Goal: Task Accomplishment & Management: Use online tool/utility

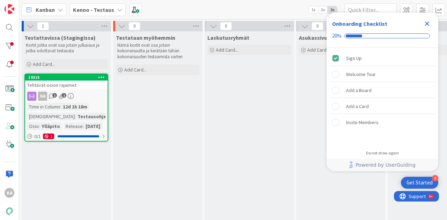
click at [427, 23] on icon "Close Checklist" at bounding box center [427, 24] width 5 height 5
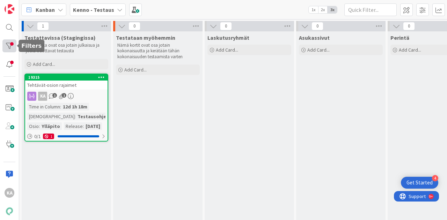
click at [8, 47] on div at bounding box center [9, 45] width 14 height 13
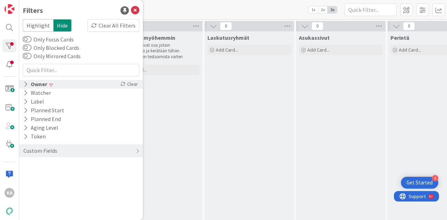
click at [41, 84] on div "Owner" at bounding box center [35, 84] width 25 height 9
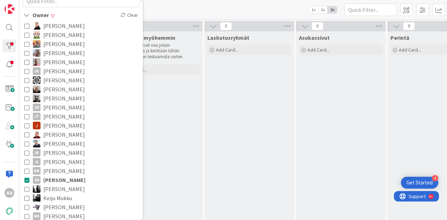
scroll to position [105, 0]
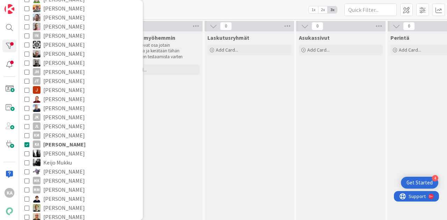
click at [56, 145] on span "[PERSON_NAME]" at bounding box center [64, 144] width 42 height 9
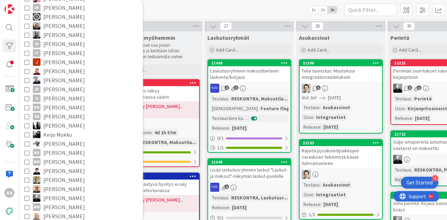
scroll to position [140, 0]
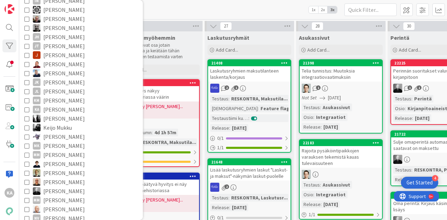
click at [164, 6] on div "Kanban Kenno - Testaus 1x 2x 3x" at bounding box center [233, 9] width 428 height 19
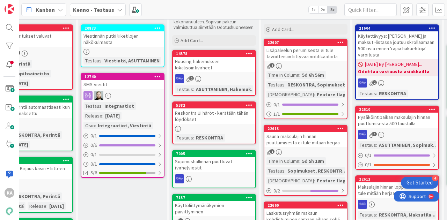
scroll to position [0, 401]
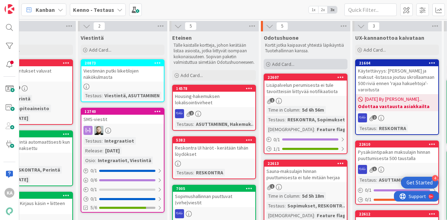
click at [285, 61] on span "Add Card..." at bounding box center [283, 64] width 22 height 6
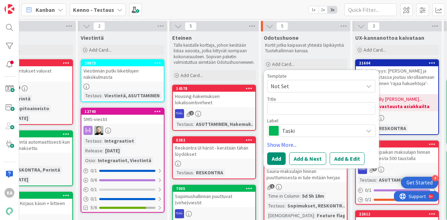
click at [285, 102] on textarea at bounding box center [321, 108] width 108 height 13
type textarea "x"
type textarea "V"
type textarea "x"
type textarea "Ve"
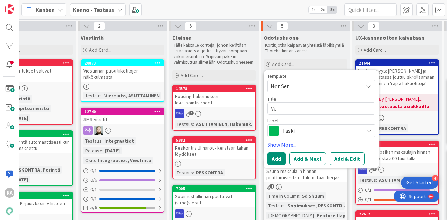
type textarea "x"
type textarea "Vesi"
type textarea "x"
type textarea "Ves"
type textarea "x"
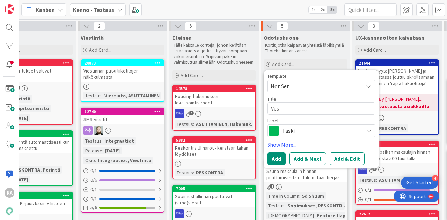
type textarea "Ve"
type textarea "x"
type textarea "V"
type textarea "x"
type textarea "M"
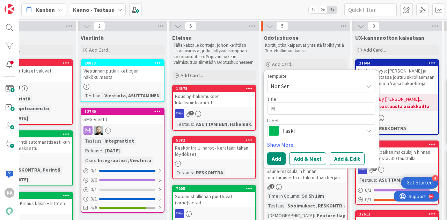
type textarea "x"
type textarea "Mi"
type textarea "x"
type textarea "Mit"
type textarea "x"
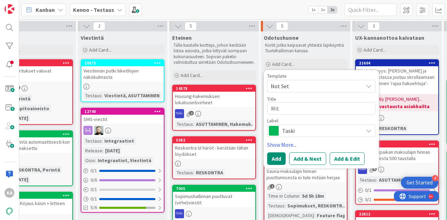
type textarea "Mitt"
type textarea "x"
type textarea "Mitta"
type textarea "x"
type textarea "Mittar"
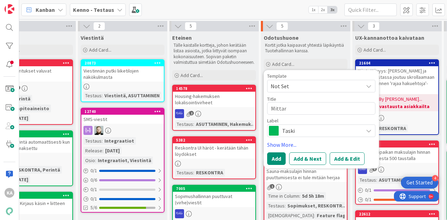
type textarea "x"
type textarea "Mittari"
type textarea "x"
type textarea "Mittarie"
type textarea "x"
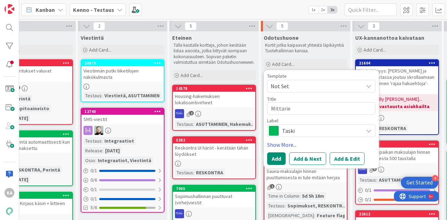
type textarea "Mittariex"
type textarea "x"
type textarea "Mittariexc"
type textarea "x"
type textarea "Mittariexce"
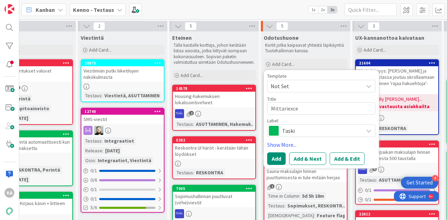
type textarea "x"
type textarea "Mittariexcel"
type textarea "x"
type textarea "Mittariexcel-"
type textarea "x"
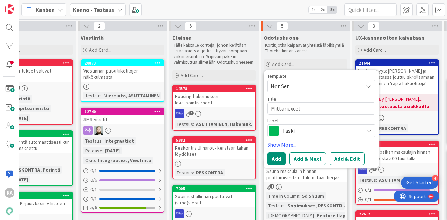
type textarea "Mittariexcel"
type textarea "x"
type textarea "Mittariexce"
type textarea "x"
type textarea "Mittariexc"
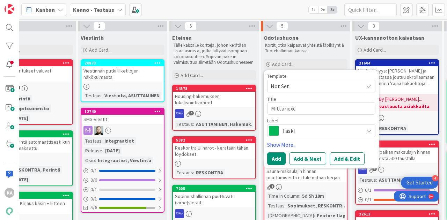
type textarea "x"
type textarea "Mittarie"
type textarea "x"
type textarea "Mittari"
type textarea "x"
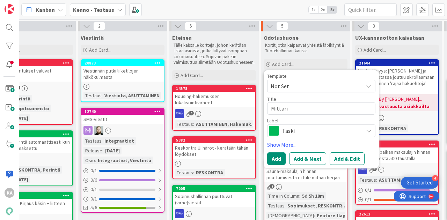
type textarea "Mittaril"
type textarea "x"
type textarea "Mittarilu"
type textarea "x"
type textarea "Mittariluk"
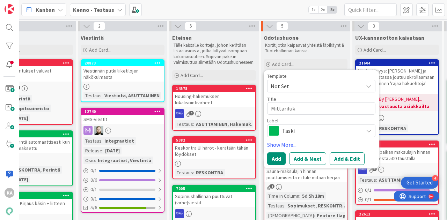
type textarea "x"
type textarea "Mittariluke"
type textarea "x"
type textarea "Mittarilukem"
type textarea "x"
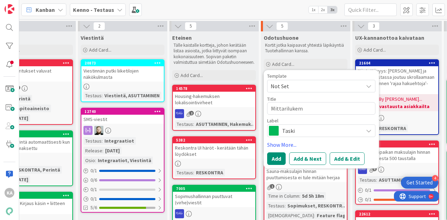
type textarea "Mittarilukema"
type textarea "x"
type textarea "Mittarilukema-"
type textarea "x"
type textarea "Mittarilukema-e"
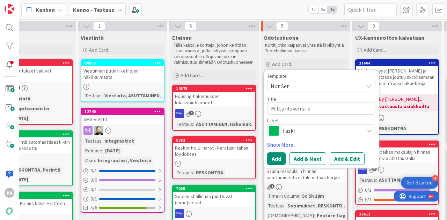
type textarea "x"
type textarea "Mittarilukema-ex"
type textarea "x"
type textarea "Mittarilukema-exc"
type textarea "x"
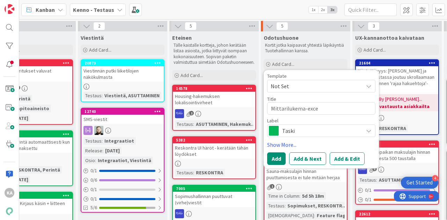
type textarea "Mittarilukema-excel"
type textarea "x"
type textarea "Mittarilukema-excel"
type textarea "x"
type textarea "Mittarilukema-excel"
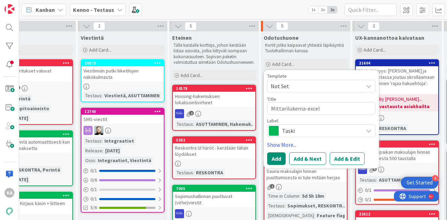
type textarea "x"
type textarea "Mittarilukema-excel:"
type textarea "x"
type textarea "Mittarilukema-excel:"
type textarea "x"
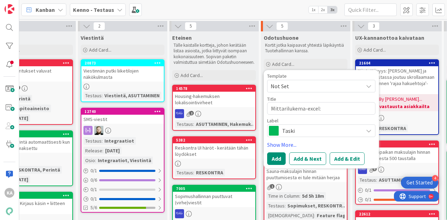
type textarea "Mittarilukema-excel: l"
type textarea "x"
type textarea "Mittarilukema-excel: lu"
type textarea "x"
type textarea "Mittarilukema-excel: luk"
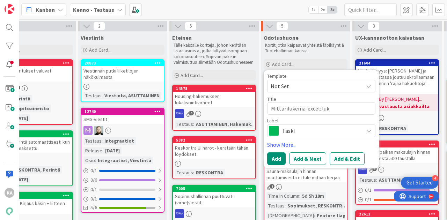
type textarea "x"
type textarea "Mittarilukema-excel: luke"
type textarea "x"
type textarea "Mittarilukema-excel: lukem"
type textarea "x"
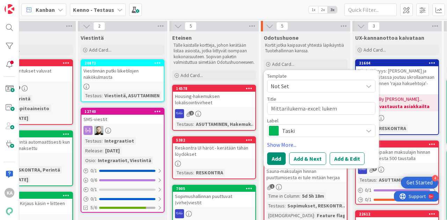
type textarea "Mittarilukema-excel: lukemi"
type textarea "x"
type textarea "Mittarilukema-excel: lukemie"
type textarea "x"
type textarea "Mittarilukema-excel: lukemien"
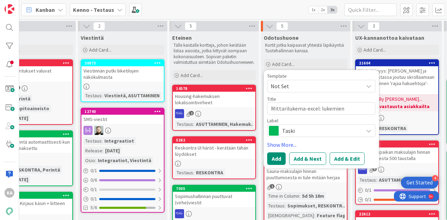
type textarea "x"
type textarea "Mittarilukema-excel: lukemien t"
type textarea "x"
type textarea "Mittarilukema-excel: lukemien tu"
type textarea "x"
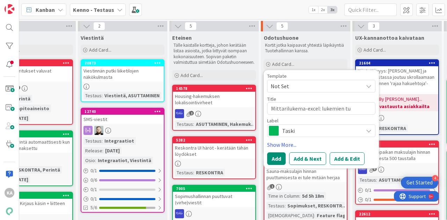
type textarea "Mittarilukema-excel: lukemien tun"
type textarea "x"
type textarea "Mittarilukema-excel: lukemien tunt"
type textarea "x"
type textarea "Mittarilukema-excel: lukemien tun"
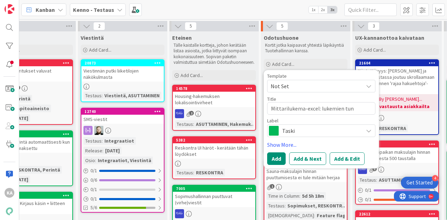
type textarea "x"
type textarea "Mittarilukema-excel: lukemien tu"
type textarea "x"
type textarea "Mittarilukema-excel: lukemien tuo"
type textarea "x"
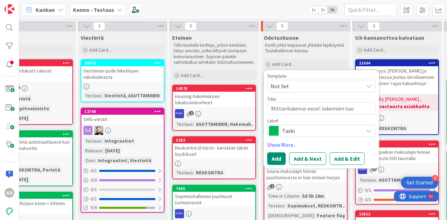
type textarea "Mittarilukema-excel: lukemien tuon"
type textarea "x"
type textarea "Mittarilukema-excel: lukemien tuont"
type textarea "x"
type textarea "Mittarilukema-excel: lukemien tuonti"
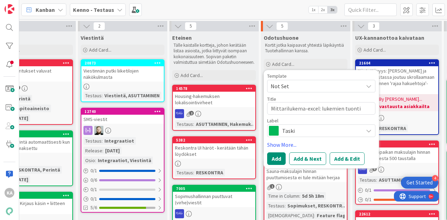
type textarea "x"
type textarea "Mittarilukema-excel: lukemien tuonti"
type textarea "x"
type textarea "Mittarilukema-excel: lukemien tuonti e"
type textarea "x"
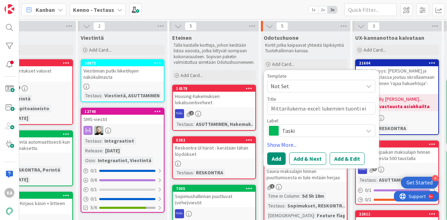
type textarea "Mittarilukema-excel: lukemien tuonti ei"
type textarea "x"
type textarea "Mittarilukema-excel: lukemien tuonti ei t"
type textarea "x"
type textarea "Mittarilukema-excel: lukemien tuonti ei to"
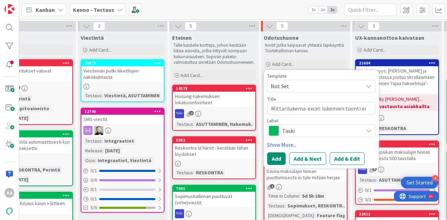
type textarea "x"
type textarea "Mittarilukema-excel: lukemien tuonti ei toi"
type textarea "x"
type textarea "Mittarilukema-excel: lukemien tuonti ei toim"
type textarea "x"
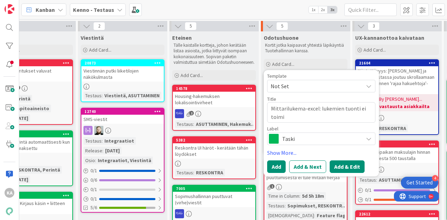
type textarea "Mittarilukema-excel: lukemien tuonti ei toimi"
click at [343, 164] on button "Add & Edit" at bounding box center [347, 167] width 35 height 13
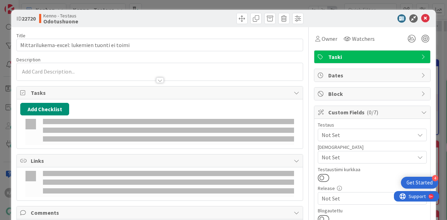
click at [306, 88] on div "Title 45 / 128 Mittarilukema-excel: lukemien tuonti ei toimi Description Owner …" at bounding box center [223, 200] width 414 height 347
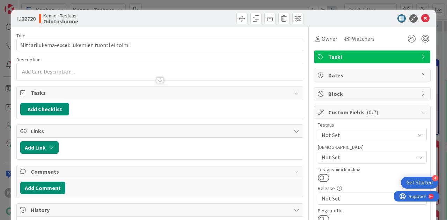
click at [154, 76] on div at bounding box center [160, 76] width 286 height 7
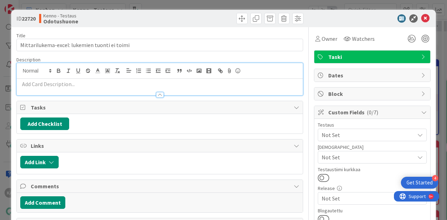
click at [63, 86] on p at bounding box center [159, 84] width 279 height 8
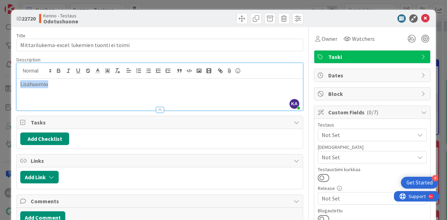
drag, startPoint x: 52, startPoint y: 86, endPoint x: 8, endPoint y: 87, distance: 44.0
click at [8, 87] on div "ID 22720 Kenno - Testaus Odotushuone Title 45 / 128 Mittarilukema-excel: lukemi…" at bounding box center [223, 110] width 447 height 220
click at [111, 83] on p "Lisähuomio" at bounding box center [159, 84] width 279 height 8
click at [42, 177] on button "Add Link" at bounding box center [39, 177] width 38 height 13
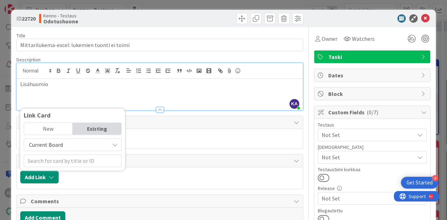
click at [71, 144] on span "Current Board" at bounding box center [67, 145] width 78 height 10
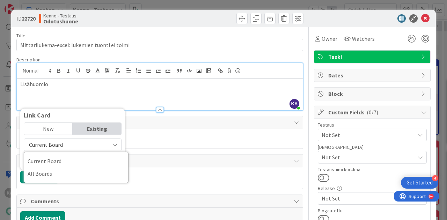
click at [172, 126] on div "Tasks" at bounding box center [160, 122] width 286 height 13
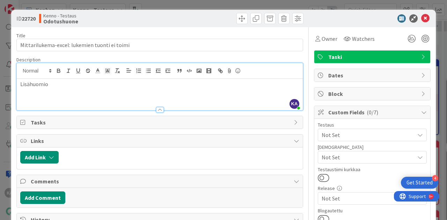
click at [80, 125] on span "Tasks" at bounding box center [160, 122] width 259 height 8
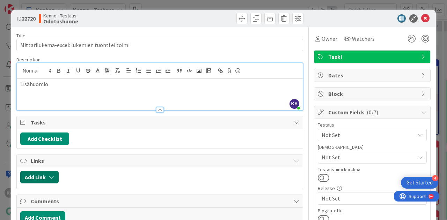
click at [52, 176] on icon "button" at bounding box center [52, 178] width 6 height 6
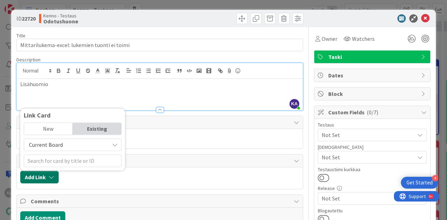
click at [52, 176] on icon "button" at bounding box center [52, 178] width 6 height 6
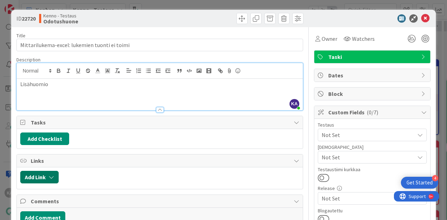
click at [43, 176] on button "Add Link" at bounding box center [39, 177] width 38 height 13
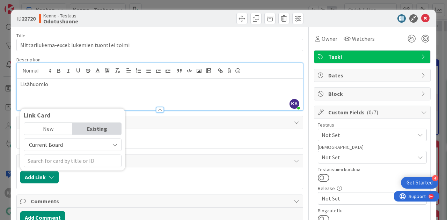
click at [62, 140] on span "Current Board" at bounding box center [67, 145] width 78 height 10
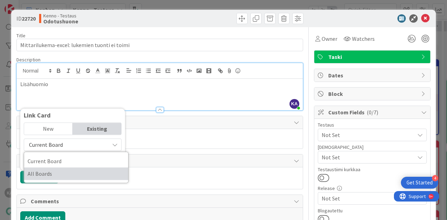
click at [43, 175] on span "All Boards" at bounding box center [76, 174] width 97 height 10
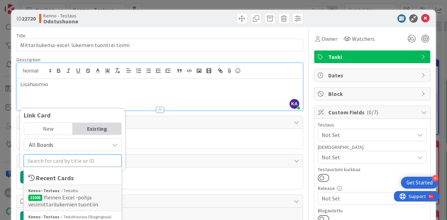
click at [57, 161] on input "text" at bounding box center [73, 161] width 98 height 13
click at [39, 155] on input "text" at bounding box center [73, 161] width 98 height 13
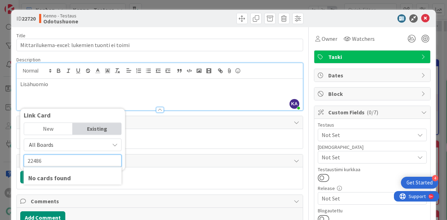
type input "22486"
click at [49, 159] on input "22486" at bounding box center [73, 161] width 98 height 13
click at [47, 159] on input "22486" at bounding box center [73, 161] width 98 height 13
click at [92, 113] on div "Link Card" at bounding box center [73, 115] width 98 height 7
click at [64, 158] on input "22486" at bounding box center [73, 161] width 98 height 13
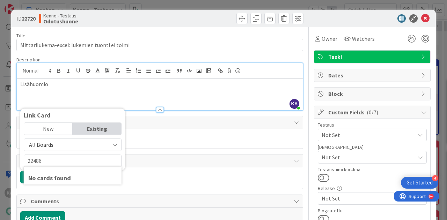
click at [61, 180] on div "No cards found" at bounding box center [72, 177] width 89 height 9
click at [52, 126] on div "New" at bounding box center [48, 129] width 49 height 12
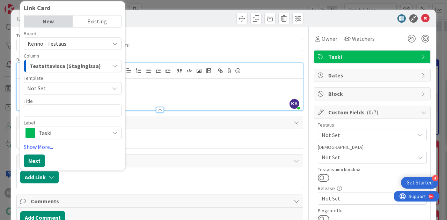
click at [96, 22] on div "Existing" at bounding box center [97, 21] width 49 height 12
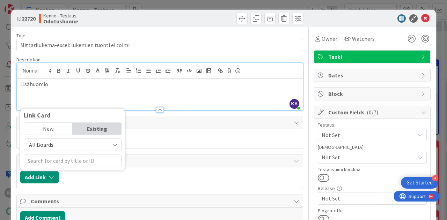
click at [67, 143] on span "All Boards" at bounding box center [67, 145] width 78 height 10
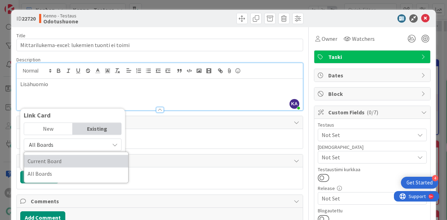
click at [61, 157] on span "Current Board" at bounding box center [76, 161] width 97 height 10
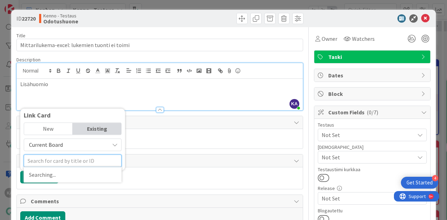
click at [62, 156] on input "text" at bounding box center [73, 161] width 98 height 13
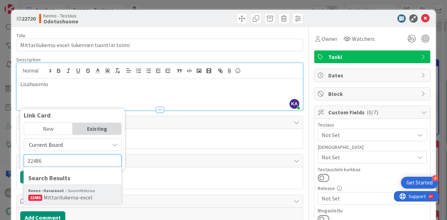
type input "22486"
click at [64, 194] on span "Mittarilukema-excel" at bounding box center [68, 197] width 49 height 7
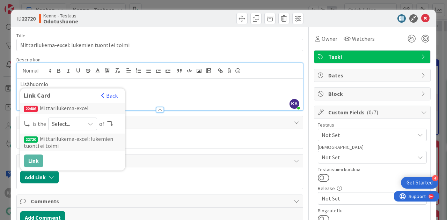
click at [68, 125] on span "Select..." at bounding box center [66, 124] width 29 height 10
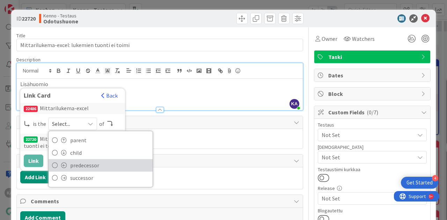
click at [108, 164] on span "predecessor" at bounding box center [109, 165] width 79 height 10
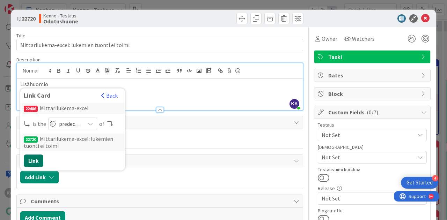
click at [37, 158] on button "Link" at bounding box center [34, 161] width 20 height 13
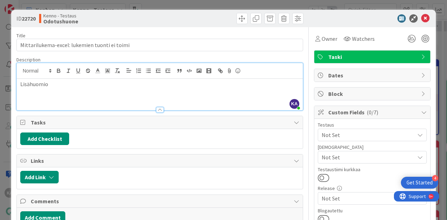
click at [44, 93] on div "Lisähuomio" at bounding box center [160, 94] width 286 height 31
click at [50, 84] on p "Lisähuomio" at bounding box center [159, 84] width 279 height 8
drag, startPoint x: 59, startPoint y: 86, endPoint x: 0, endPoint y: 87, distance: 59.4
click at [0, 87] on div "ID 22720 Kenno - Testaus Odotushuone Title 45 / 128 Mittarilukema-excel: lukemi…" at bounding box center [223, 110] width 447 height 220
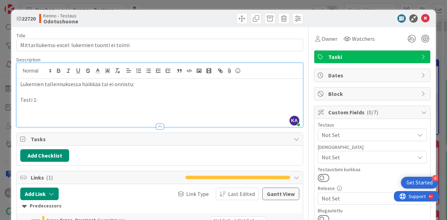
click at [139, 83] on p "Lukemien tallennuksessa häikkää tai ei onnistu:" at bounding box center [159, 84] width 279 height 8
click at [21, 84] on p "Lukemien tallennuksessa häikkää tai ei onnistu:" at bounding box center [159, 84] width 279 height 8
click at [125, 82] on p "Manuaalisesti tuotavan mittarilukemaxcelin Lukemien tallennuksessa häikkää tai …" at bounding box center [159, 84] width 279 height 8
click at [162, 91] on p at bounding box center [159, 92] width 279 height 8
click at [45, 97] on p "Testi 1:" at bounding box center [159, 100] width 279 height 8
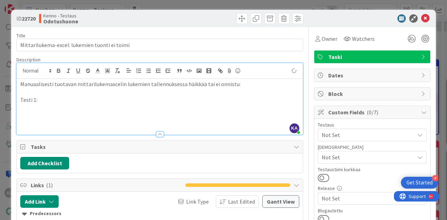
click at [237, 83] on p "Manuaalisesti tuotavan mittarilukemaxcelin lukemien tallennuksessa häikkää tai …" at bounding box center [159, 84] width 279 height 8
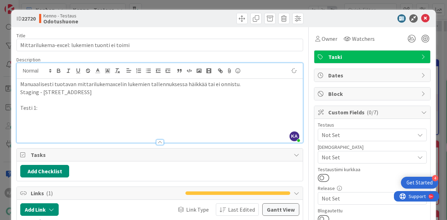
click at [38, 121] on p at bounding box center [159, 124] width 279 height 8
click at [38, 115] on p at bounding box center [159, 116] width 279 height 8
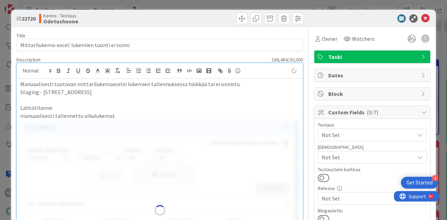
click at [119, 117] on p "manuaalisesti tallennettu alkulukemat." at bounding box center [159, 116] width 279 height 8
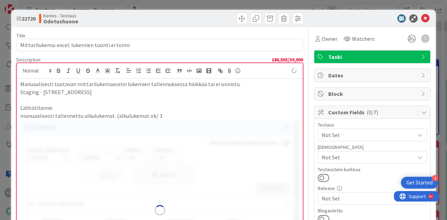
click at [155, 116] on p "manuaalisesti tallennettu alkulukemat. (alkulukemat ok/ 3" at bounding box center [159, 116] width 279 height 8
click at [114, 116] on p "manuaalisesti tallennettu alkulukemat. (alkulukemat ok/ 31.3 loppulukemat ok)" at bounding box center [159, 116] width 279 height 8
click at [223, 114] on p "manuaalisesti tallennettu alkulukemat. (1.4 alkulukemat ok/ 31.3 loppulukemat o…" at bounding box center [159, 116] width 279 height 8
click at [217, 170] on img at bounding box center [159, 210] width 279 height 181
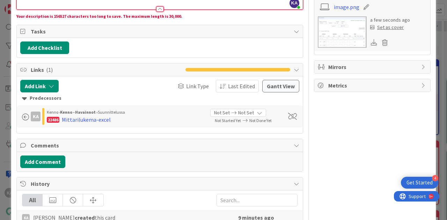
scroll to position [175, 0]
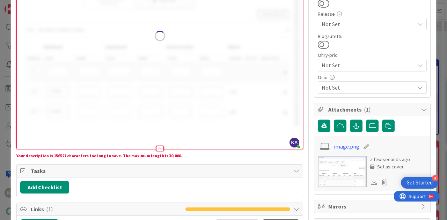
click at [248, 112] on img at bounding box center [159, 36] width 279 height 181
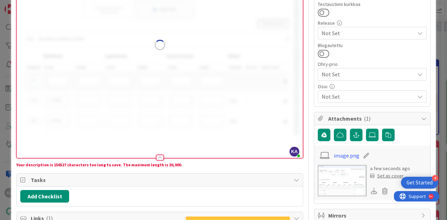
scroll to position [182, 0]
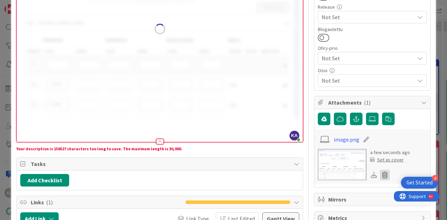
click at [380, 172] on icon at bounding box center [385, 175] width 10 height 10
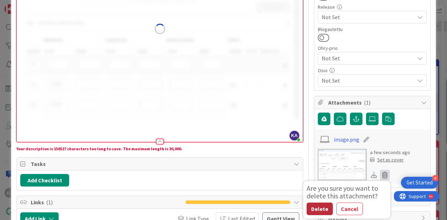
click at [315, 207] on button "Delete" at bounding box center [320, 209] width 26 height 13
click at [311, 206] on button "Delete" at bounding box center [320, 209] width 26 height 13
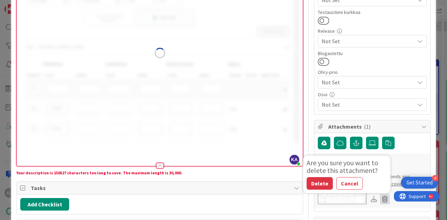
scroll to position [147, 0]
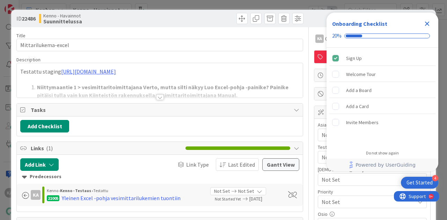
click at [156, 95] on div at bounding box center [160, 98] width 8 height 6
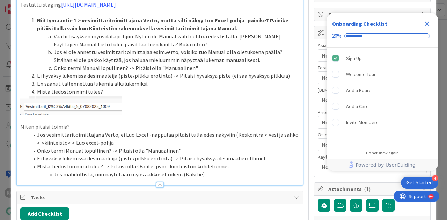
scroll to position [140, 0]
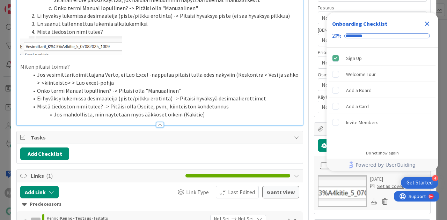
click at [238, 116] on li "Jos mahdollista, niin näytetään myös ääkköset oikein (Käkitie)" at bounding box center [164, 115] width 271 height 8
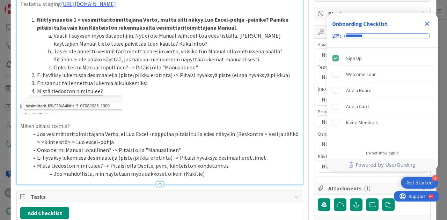
scroll to position [0, 0]
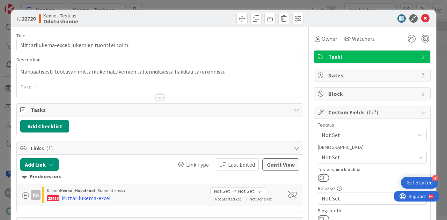
drag, startPoint x: 215, startPoint y: 1, endPoint x: 156, endPoint y: 98, distance: 113.6
click at [156, 98] on div at bounding box center [160, 98] width 8 height 6
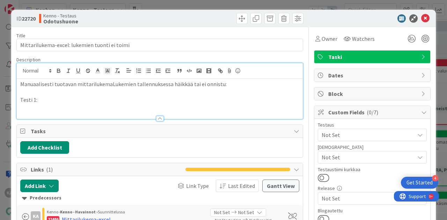
click at [48, 103] on p "Testi 1:" at bounding box center [159, 100] width 279 height 8
drag, startPoint x: 67, startPoint y: 100, endPoint x: 43, endPoint y: 99, distance: 24.8
click at [43, 99] on p "Testi 1:" at bounding box center [159, 100] width 279 height 8
click at [108, 83] on p "Manuaalisesti tuotavan mittarilukemaLukemien tallennuksessa häikkää tai ei onni…" at bounding box center [159, 84] width 279 height 8
drag, startPoint x: 41, startPoint y: 99, endPoint x: 11, endPoint y: 99, distance: 30.0
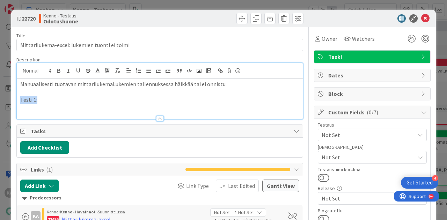
click at [108, 84] on p "Manuaalisesti tuotavan mittarilukemaLukemien tallennuksessa häikkää tai ei onni…" at bounding box center [159, 84] width 279 height 8
click at [61, 99] on p at bounding box center [159, 100] width 279 height 8
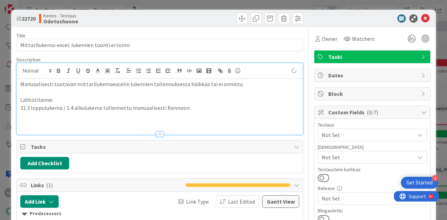
click at [43, 116] on p at bounding box center [159, 116] width 279 height 8
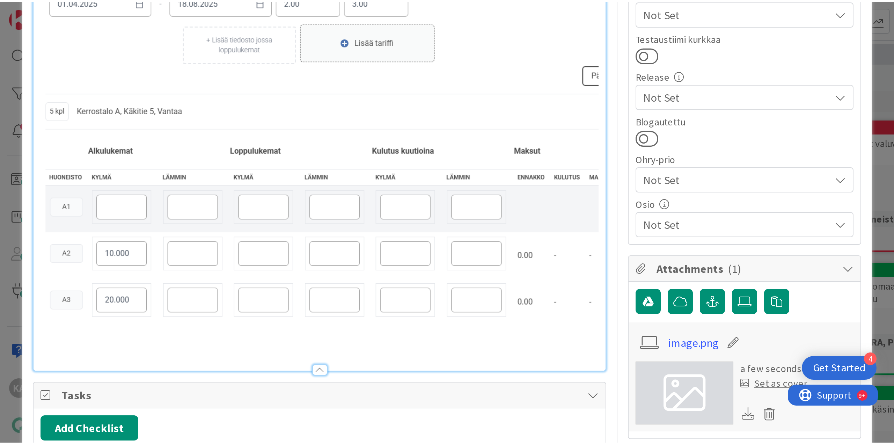
scroll to position [151, 0]
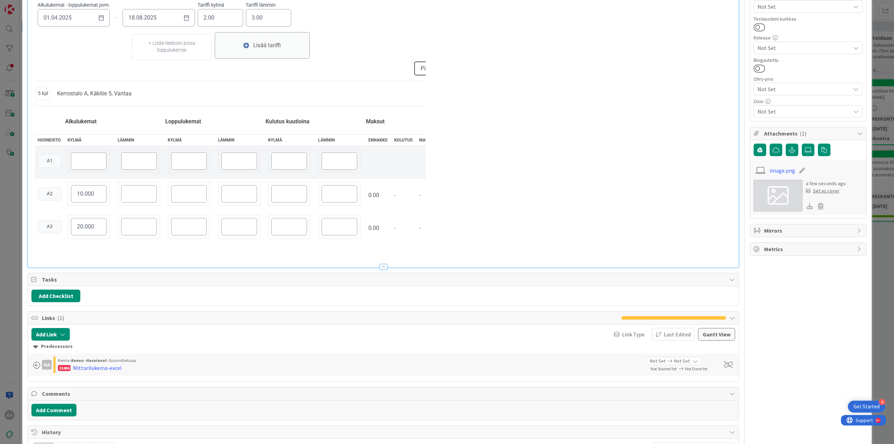
click at [446, 185] on p at bounding box center [382, 102] width 703 height 283
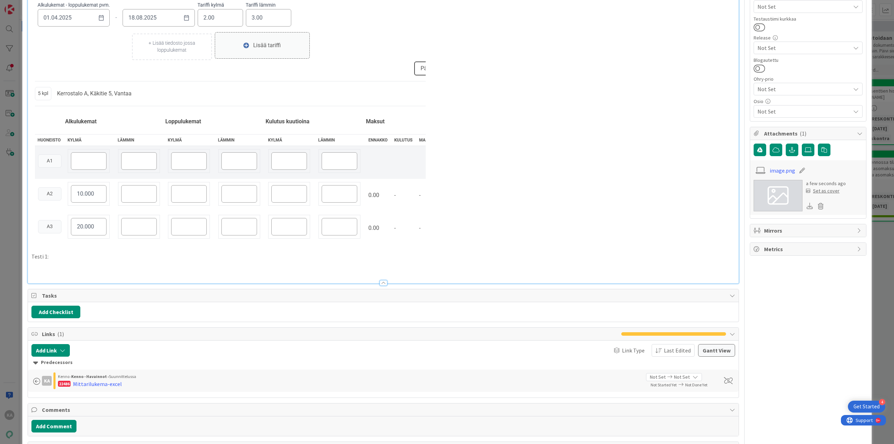
click at [50, 220] on p at bounding box center [382, 264] width 703 height 8
click at [368, 148] on img at bounding box center [228, 102] width 394 height 283
click at [414, 169] on img at bounding box center [228, 102] width 394 height 283
click at [441, 171] on p at bounding box center [382, 102] width 703 height 283
click at [442, 134] on p at bounding box center [382, 102] width 703 height 283
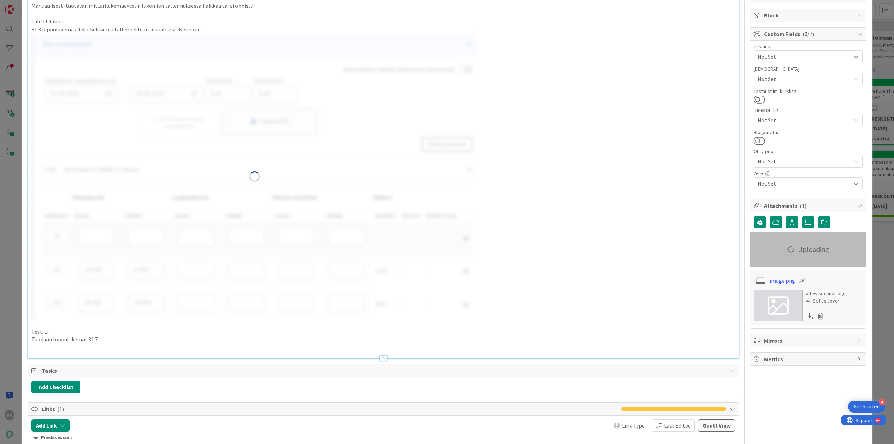
scroll to position [81, 0]
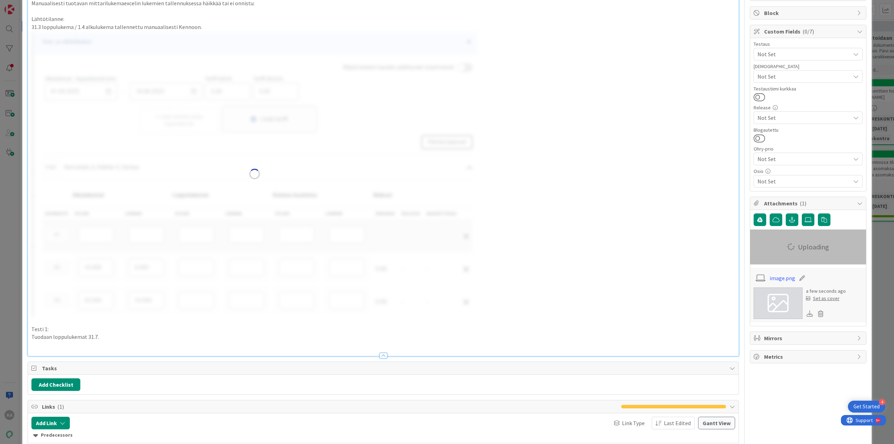
click at [120, 220] on p "Tuodaan loppulukemat 31.7." at bounding box center [382, 337] width 703 height 8
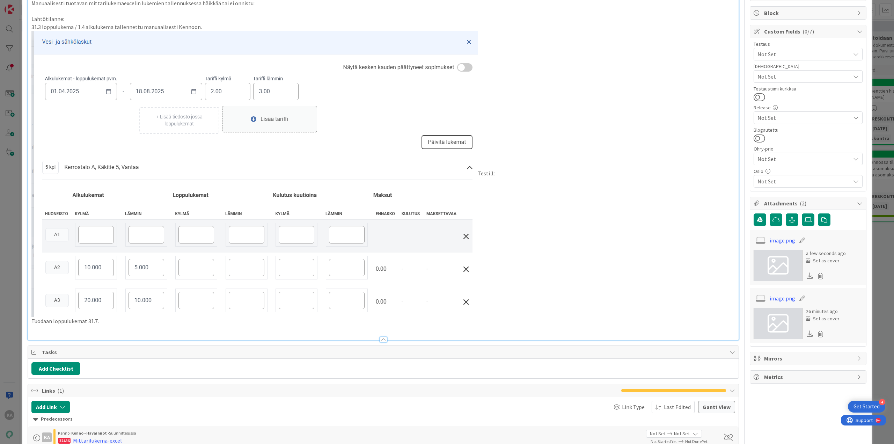
click at [120, 220] on p "Tuodaan loppulukemat 31.7." at bounding box center [382, 321] width 703 height 8
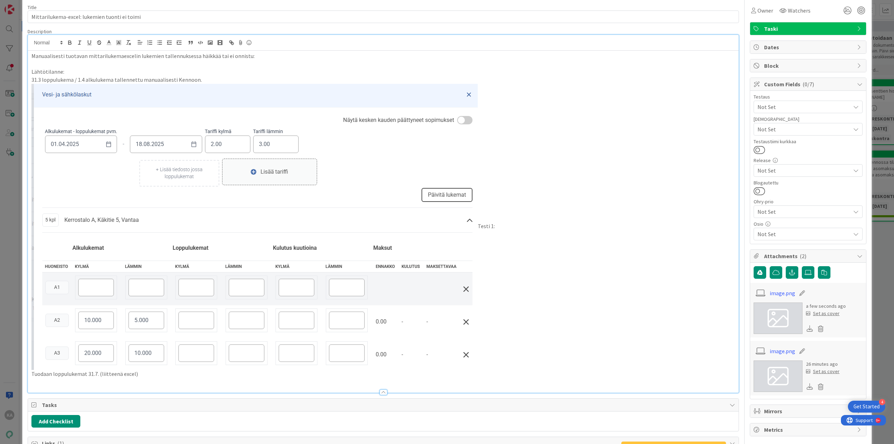
scroll to position [0, 0]
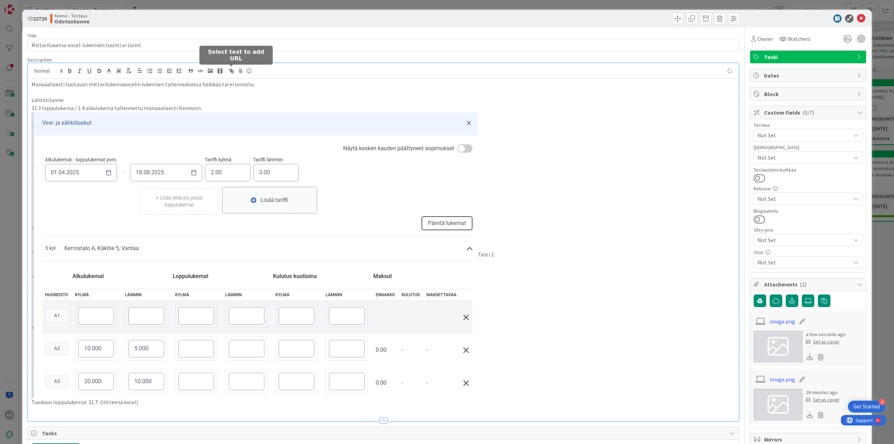
click at [232, 71] on icon "button" at bounding box center [232, 72] width 2 height 2
click at [238, 71] on icon at bounding box center [240, 71] width 8 height 10
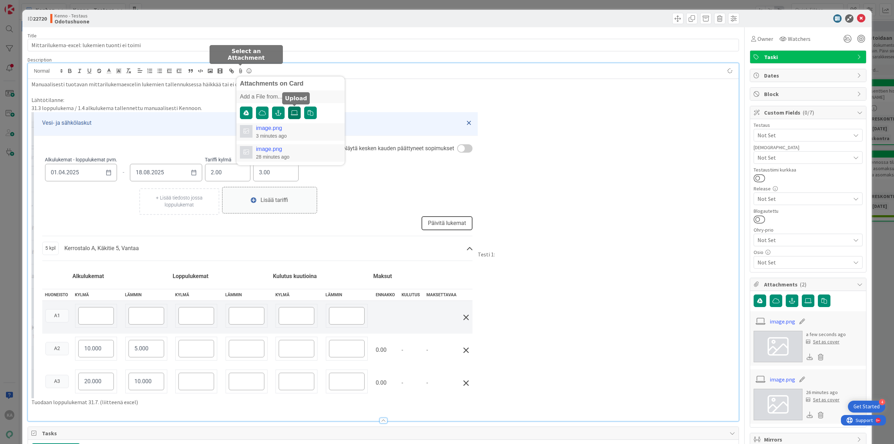
click at [295, 115] on icon at bounding box center [294, 113] width 7 height 6
click at [288, 106] on input "file" at bounding box center [288, 106] width 0 height 0
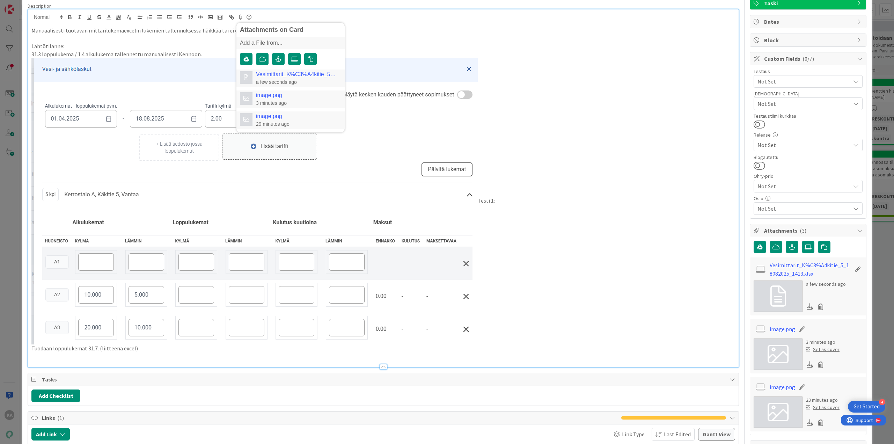
scroll to position [70, 0]
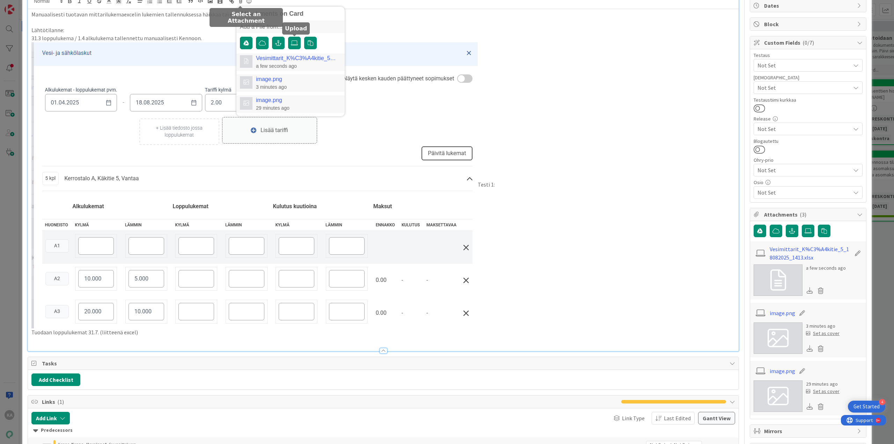
click at [68, 220] on p at bounding box center [382, 340] width 703 height 8
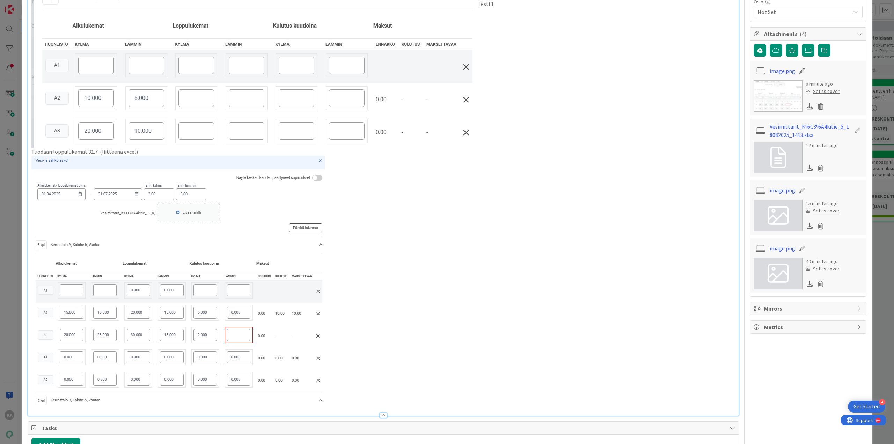
scroll to position [244, 0]
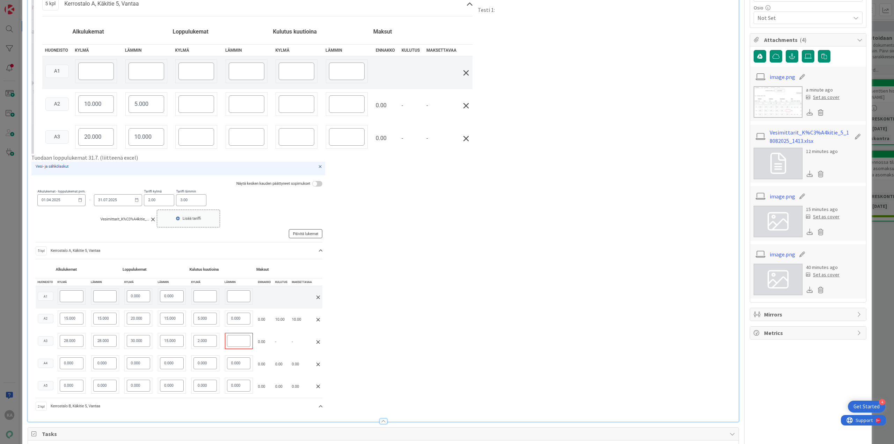
click at [143, 158] on p "Tuodaan loppulukemat 31.7. (liitteenä excel)" at bounding box center [382, 158] width 703 height 8
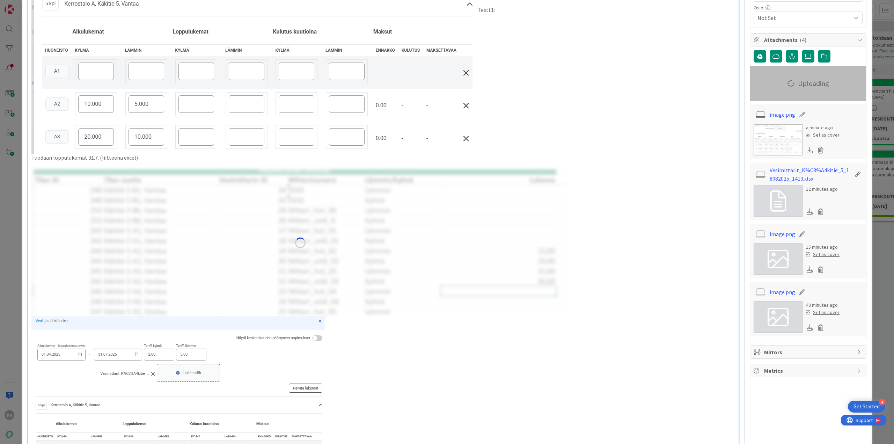
click at [32, 156] on p "Tuodaan loppulukemat 31.7. (liitteenä excel)" at bounding box center [382, 158] width 703 height 8
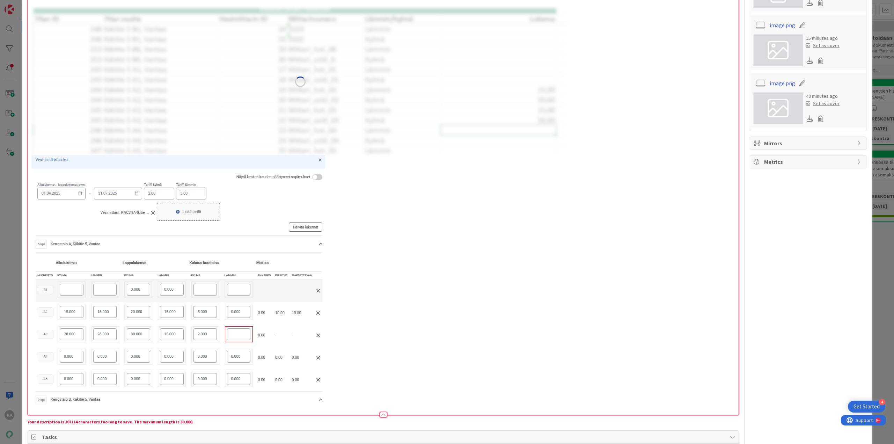
scroll to position [454, 0]
click at [393, 220] on p at bounding box center [382, 280] width 703 height 253
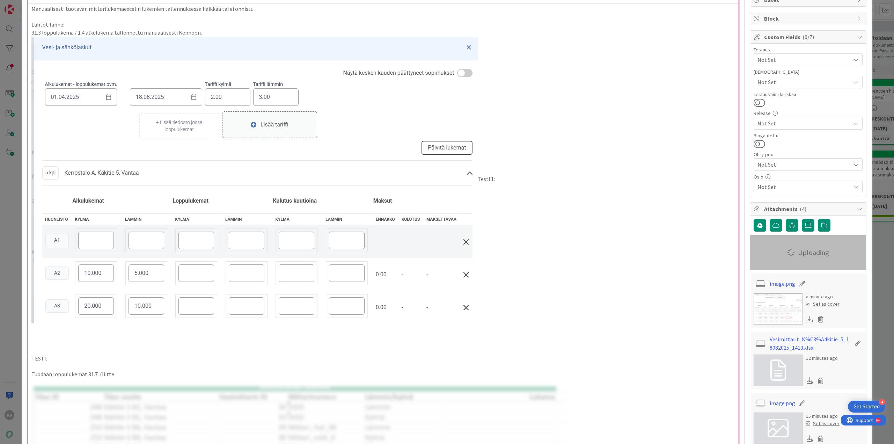
scroll to position [0, 0]
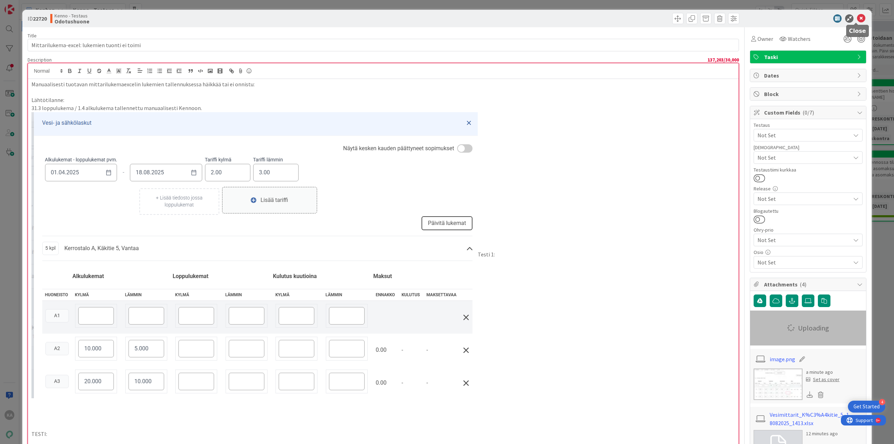
drag, startPoint x: 856, startPoint y: 21, endPoint x: 848, endPoint y: 24, distance: 8.3
click at [446, 21] on icon at bounding box center [861, 18] width 8 height 8
